Goal: Task Accomplishment & Management: Complete application form

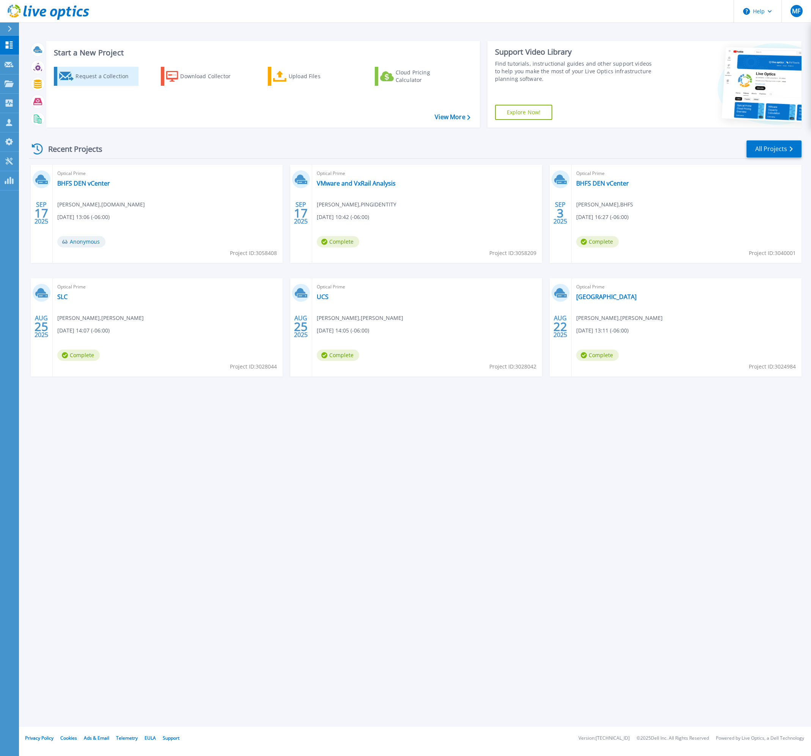
click at [105, 80] on div "Request a Collection" at bounding box center [106, 76] width 61 height 15
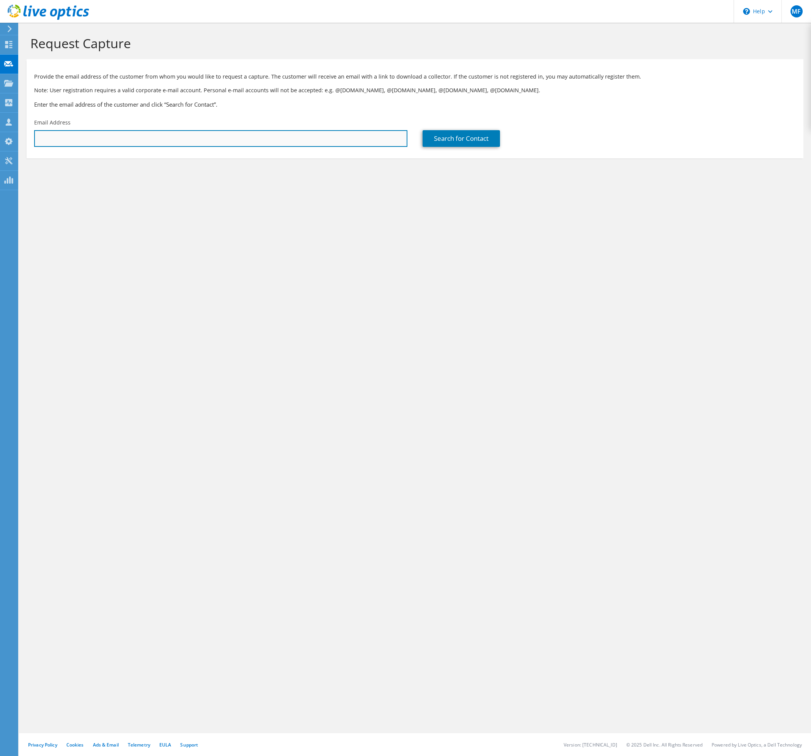
click at [373, 139] on input "text" at bounding box center [220, 138] width 373 height 17
paste input "andrew.hadenfeldt@allofiber.com"
type input "andrew.hadenfeldt@allofiber.com"
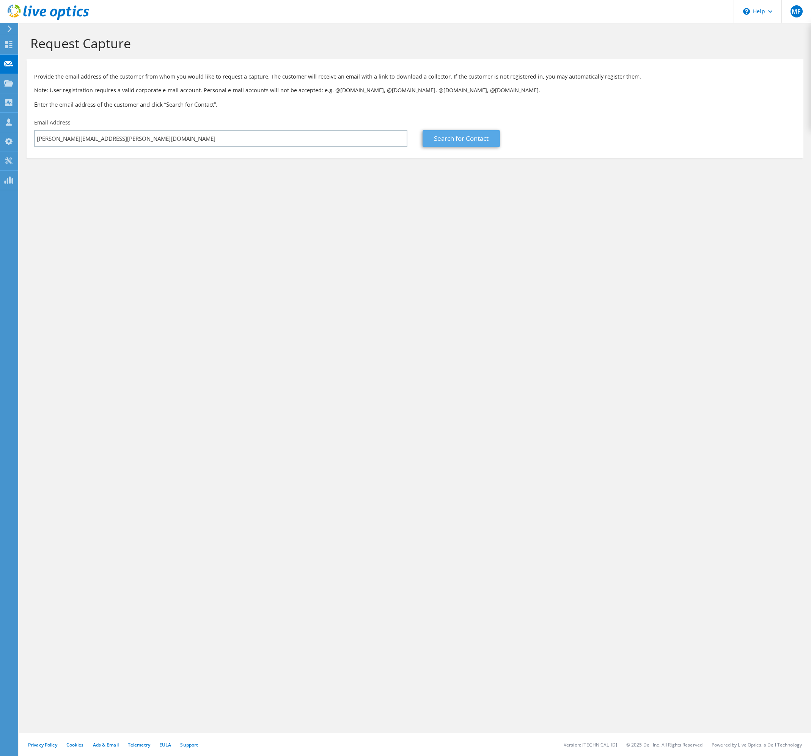
click at [457, 139] on link "Search for Contact" at bounding box center [461, 138] width 77 height 17
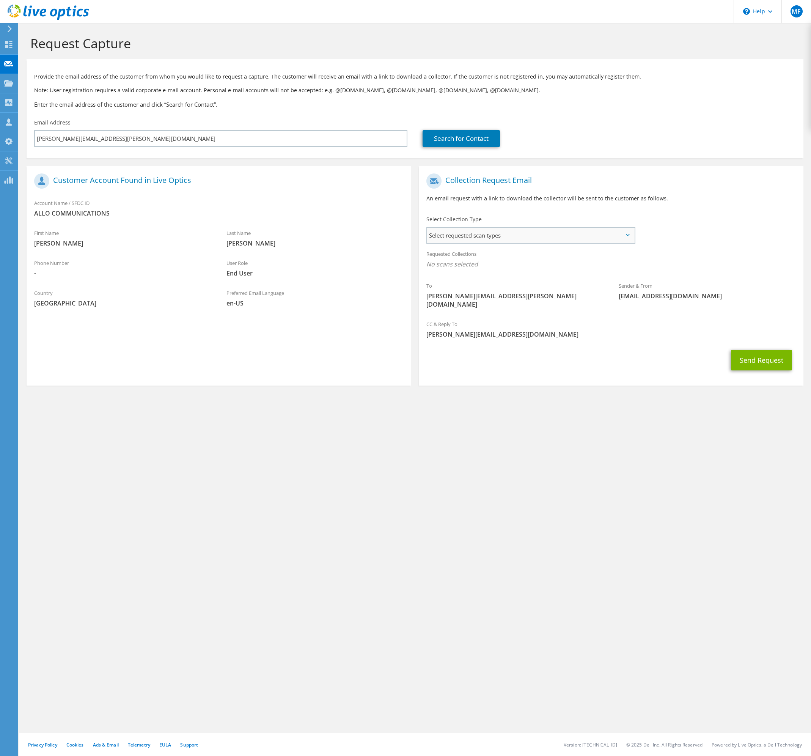
click at [557, 234] on span "Select requested scan types" at bounding box center [530, 235] width 207 height 15
click at [488, 256] on label "Optical Prime" at bounding box center [466, 258] width 46 height 9
click at [0, 0] on input "Optical Prime" at bounding box center [0, 0] width 0 height 0
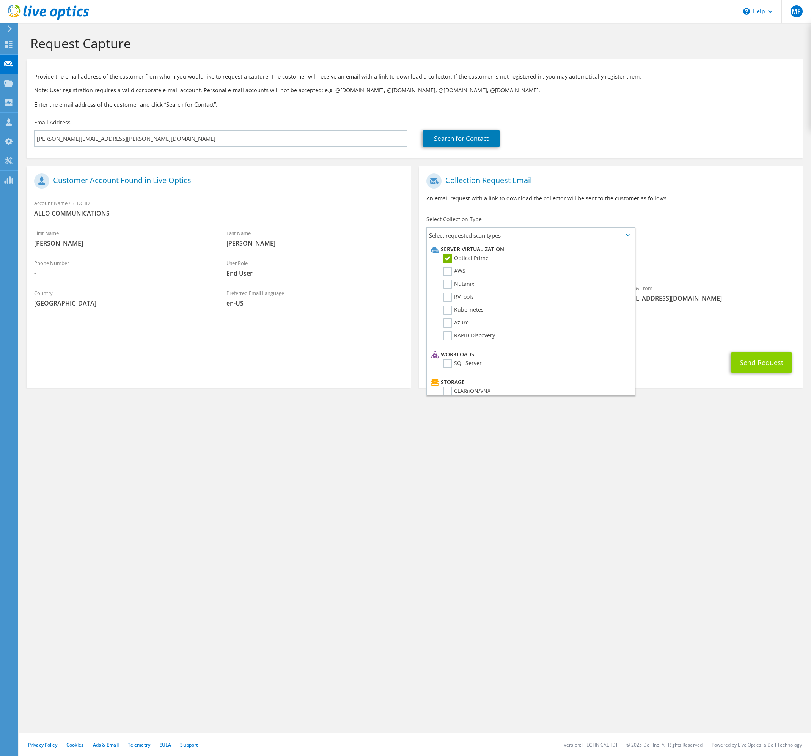
click at [768, 357] on button "Send Request" at bounding box center [761, 362] width 61 height 20
